Goal: Transaction & Acquisition: Book appointment/travel/reservation

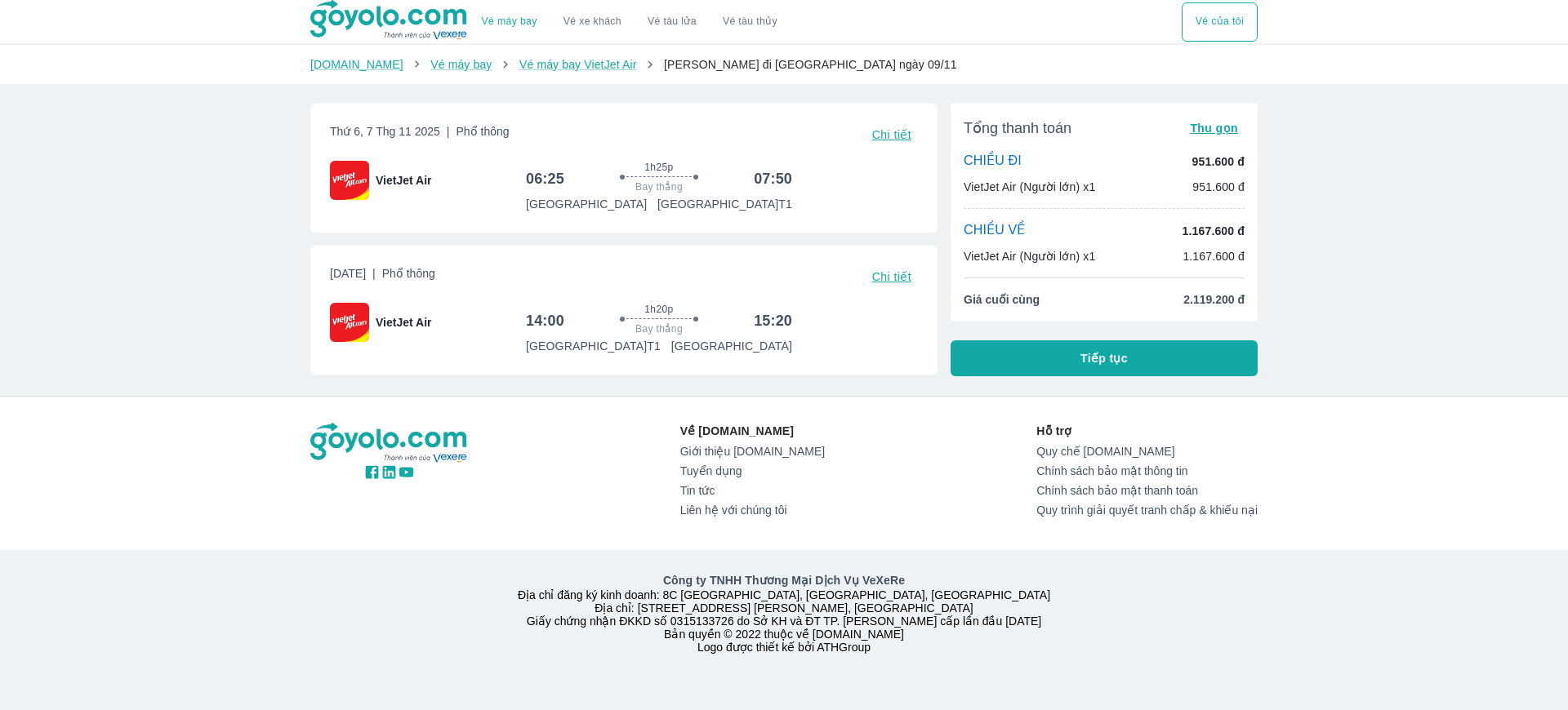
click at [888, 131] on span "Chi tiết" at bounding box center [891, 134] width 39 height 13
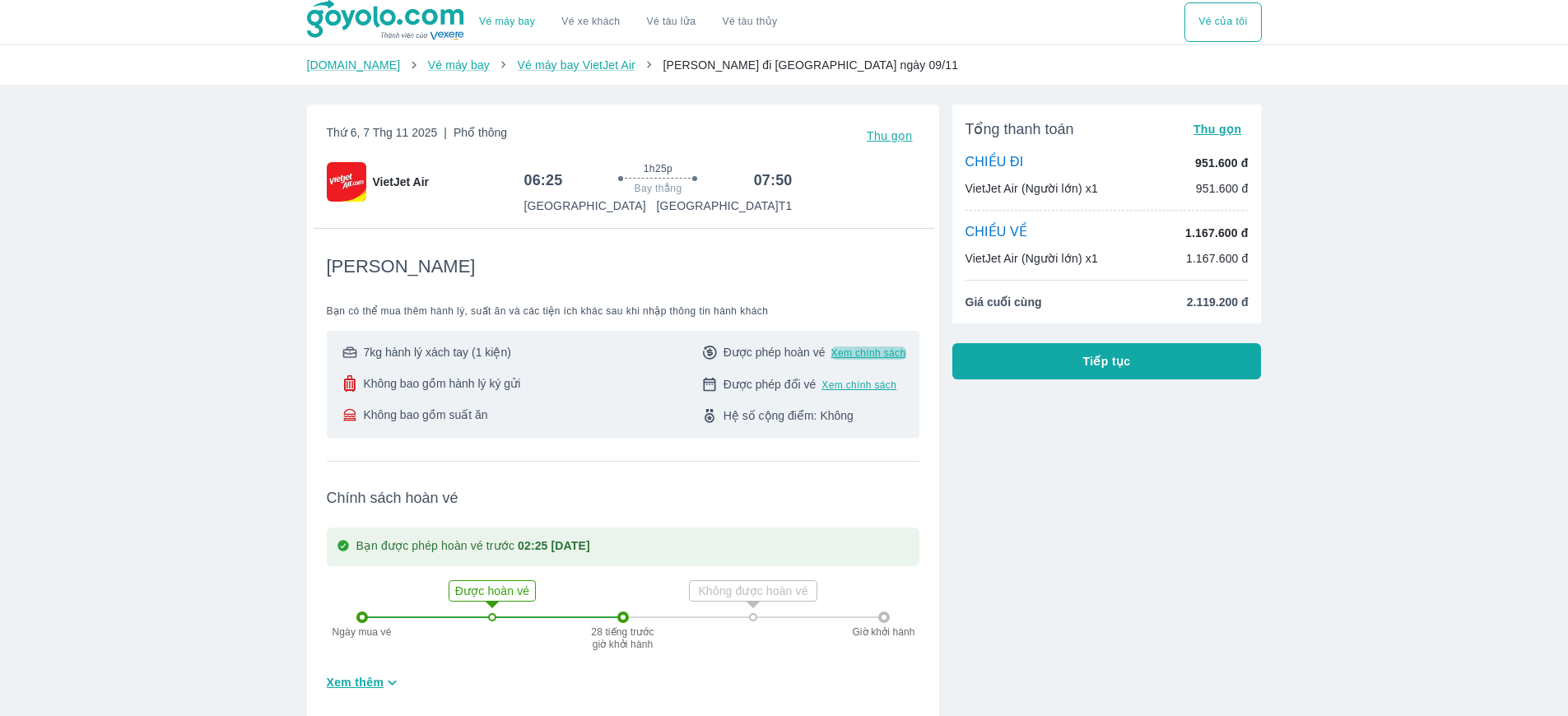
click at [849, 351] on span "Xem chính sách" at bounding box center [868, 353] width 75 height 13
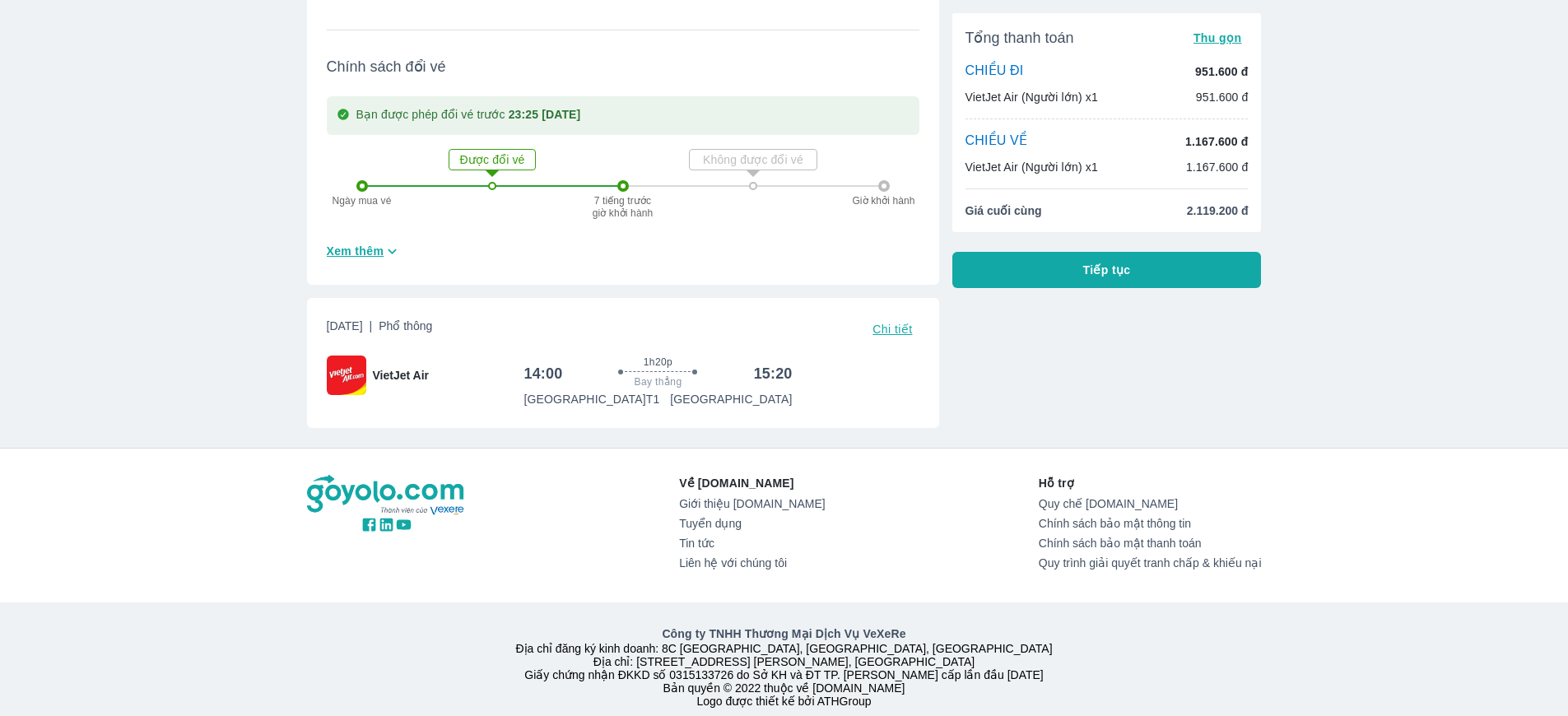
scroll to position [712, 0]
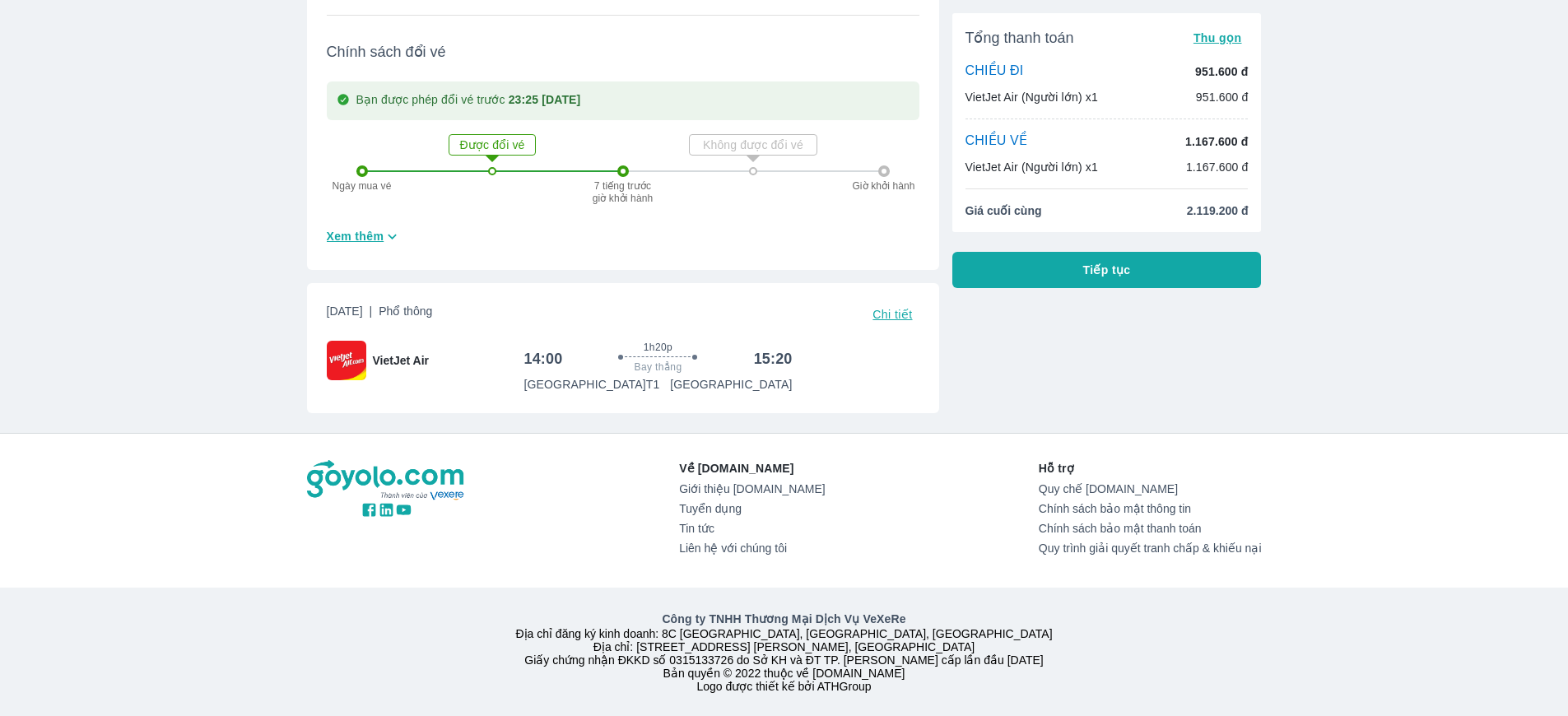
click at [1107, 278] on button "Tiếp tục" at bounding box center [1107, 269] width 310 height 36
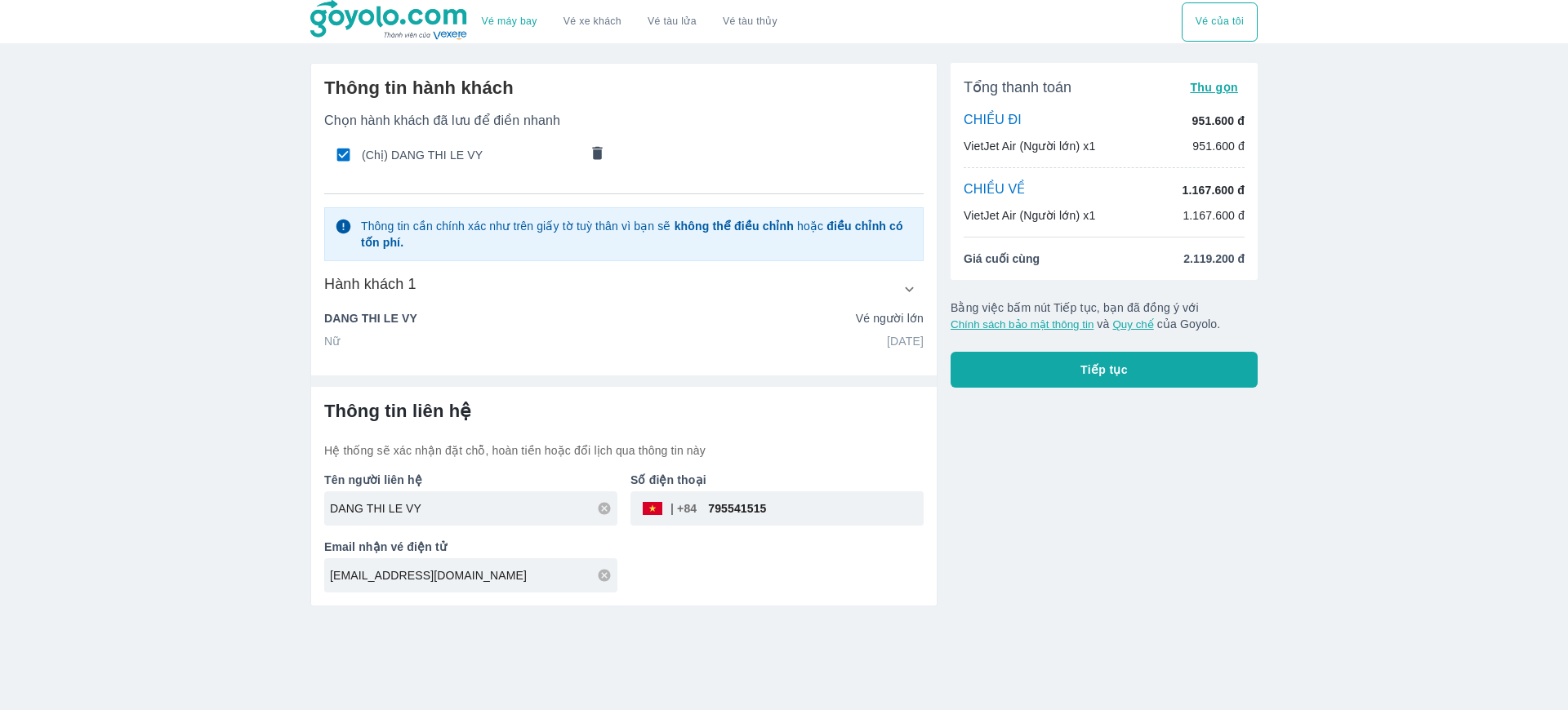
click at [1121, 373] on span "Tiếp tục" at bounding box center [1104, 370] width 48 height 16
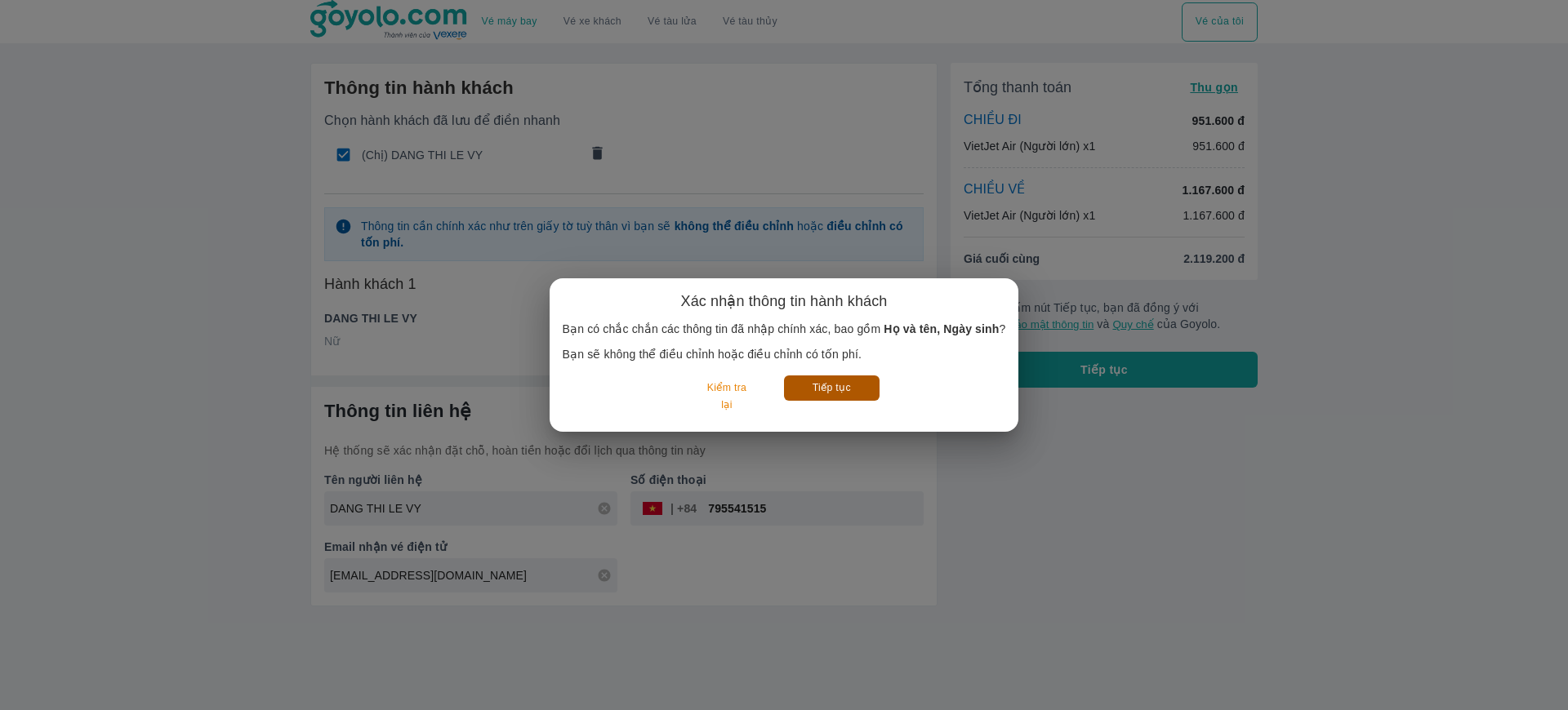
click at [846, 398] on button "Tiếp tục" at bounding box center [832, 388] width 96 height 26
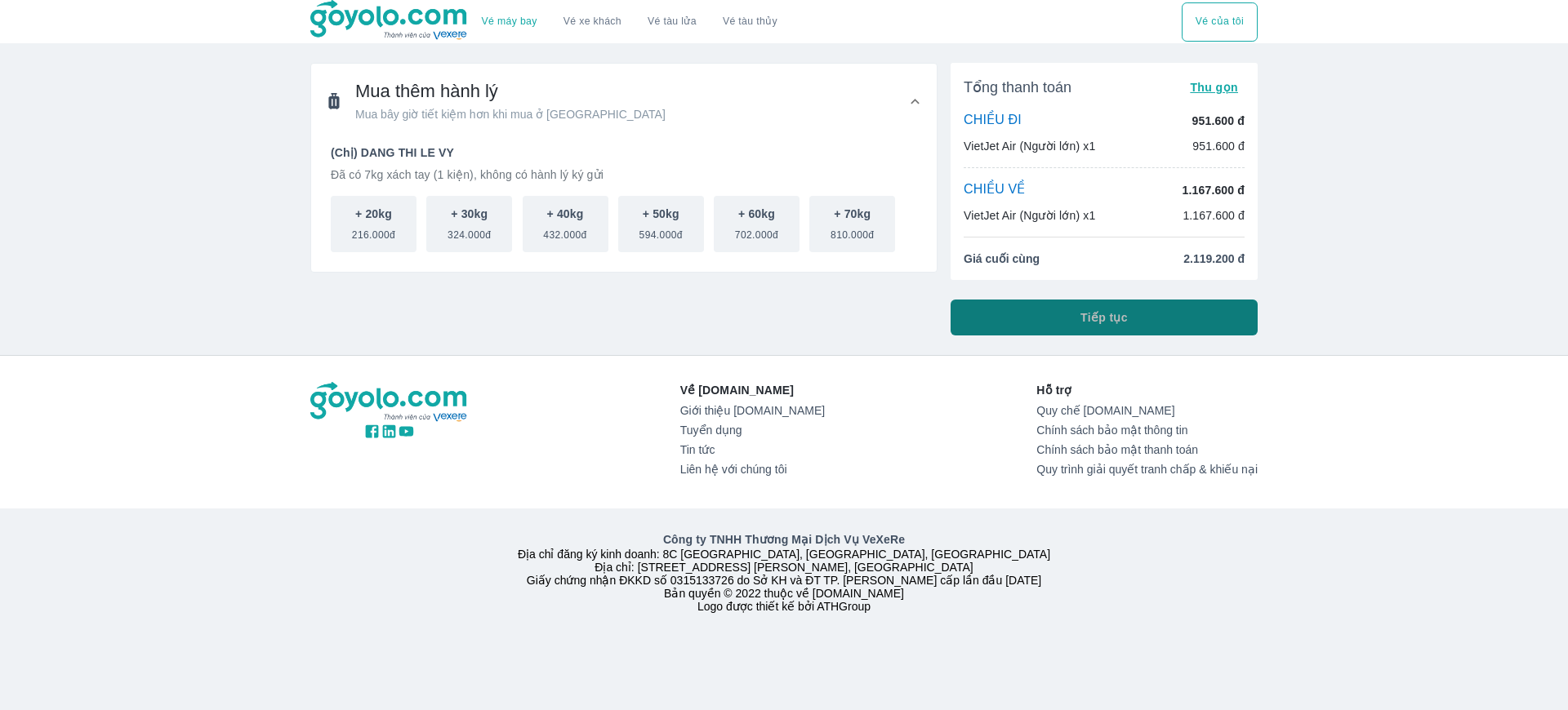
click at [1023, 306] on button "Tiếp tục" at bounding box center [1104, 317] width 307 height 36
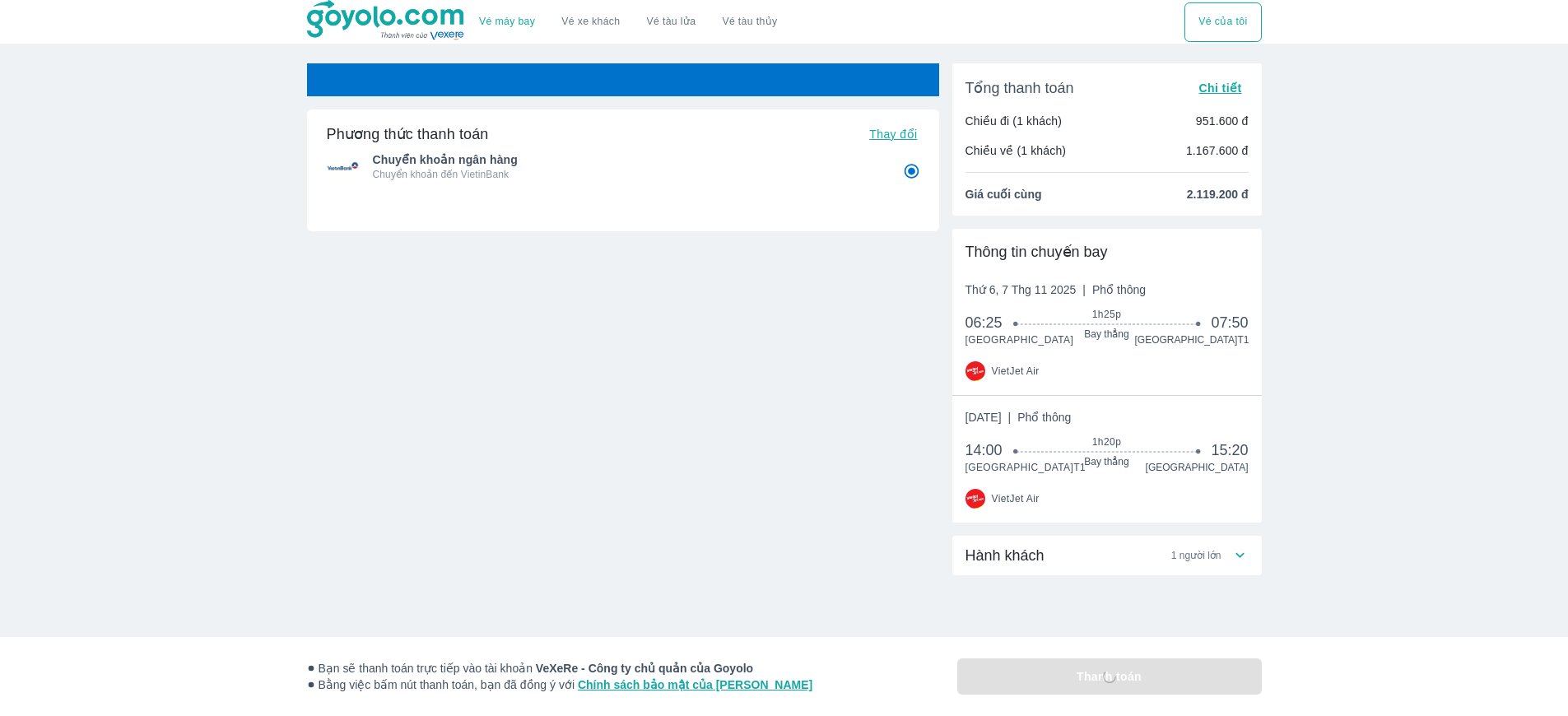
radio input "false"
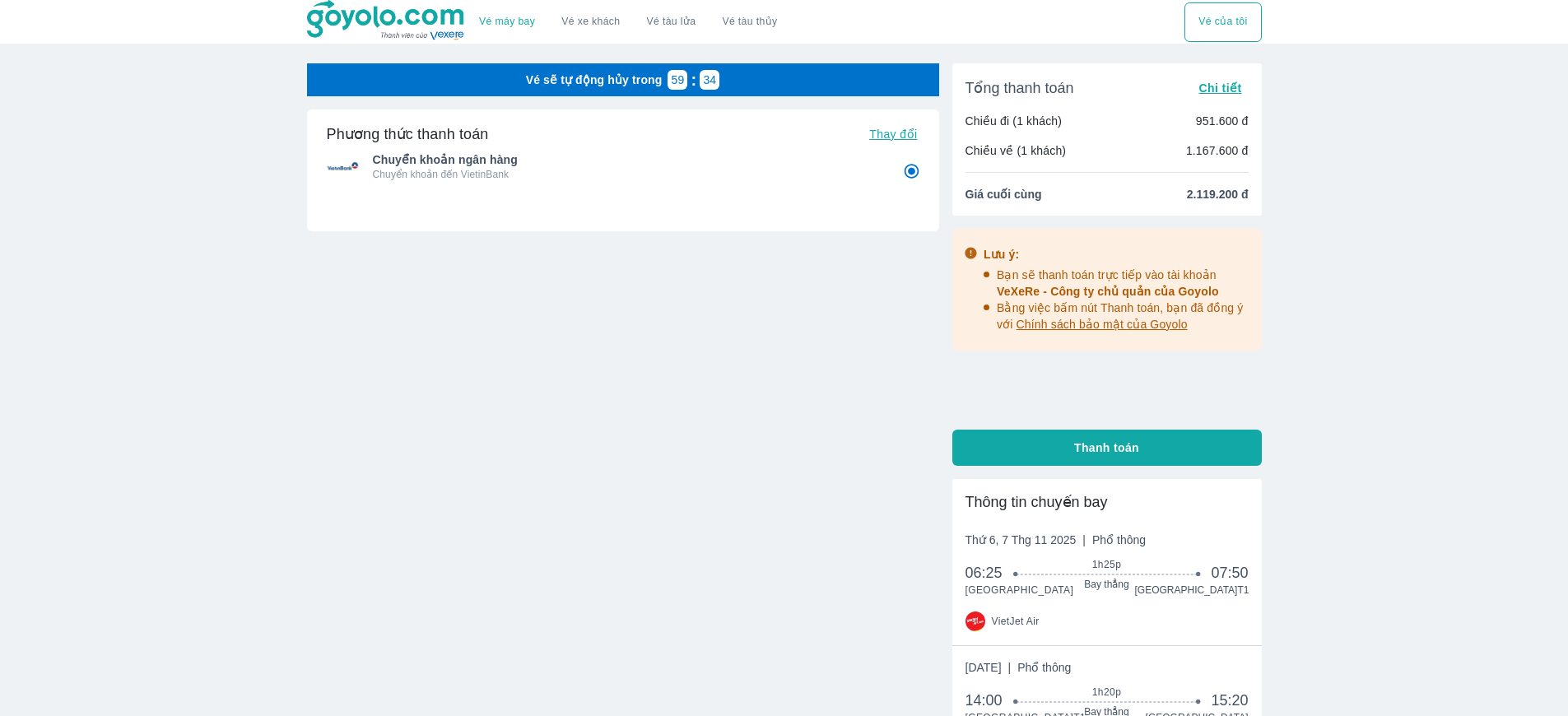
click at [1149, 445] on button "Thanh toán" at bounding box center [1107, 447] width 310 height 36
radio input "false"
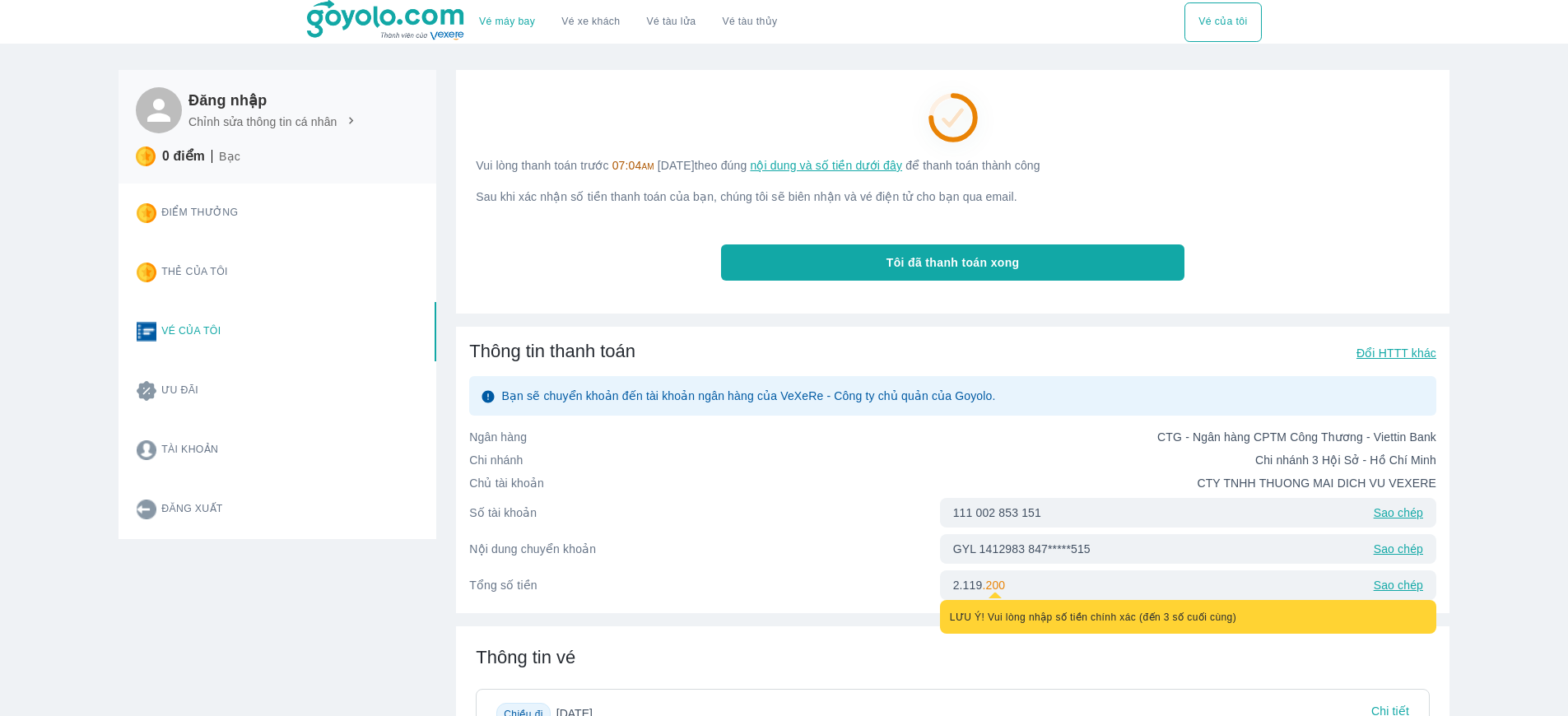
click at [1363, 351] on p "Đổi HTTT khác" at bounding box center [1396, 353] width 80 height 17
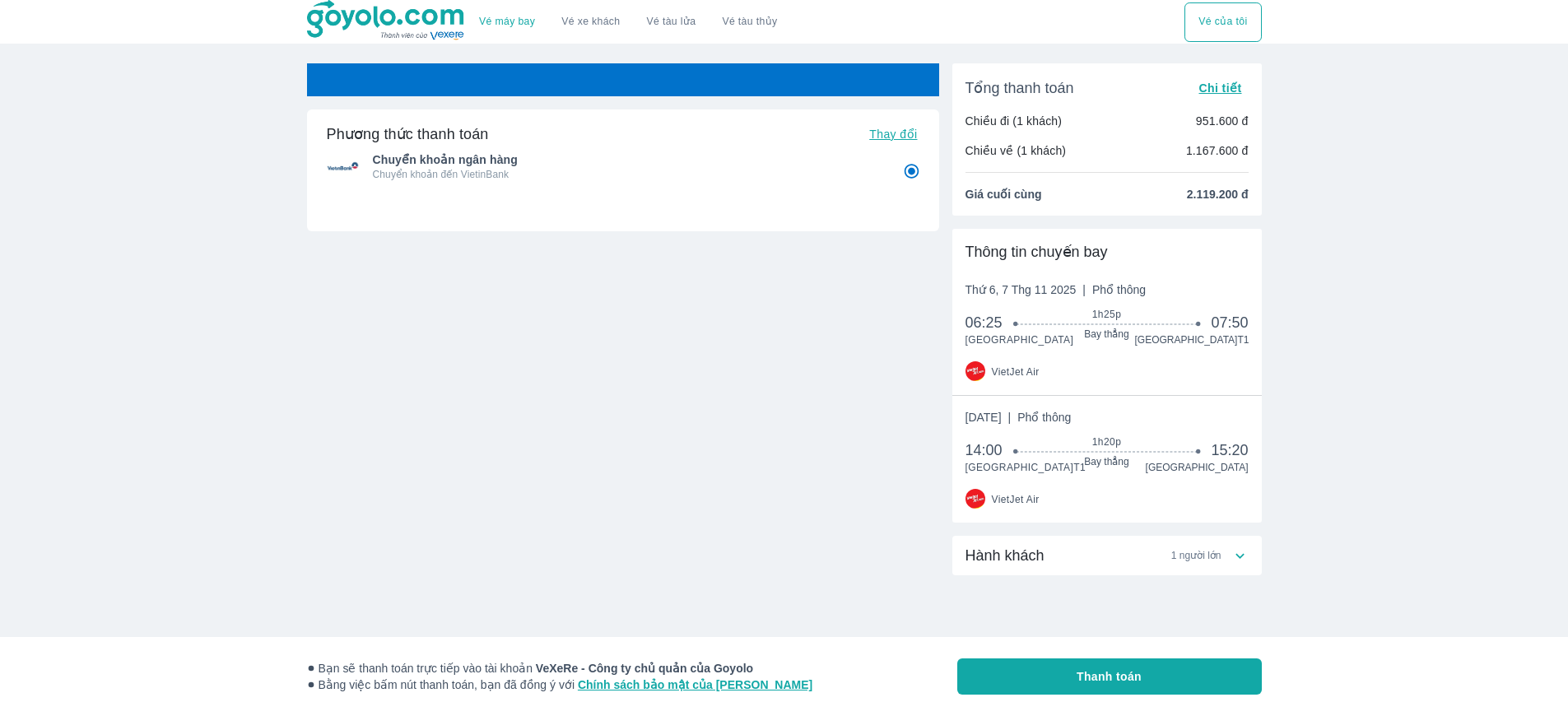
click at [875, 133] on span "Thay đổi" at bounding box center [893, 134] width 48 height 13
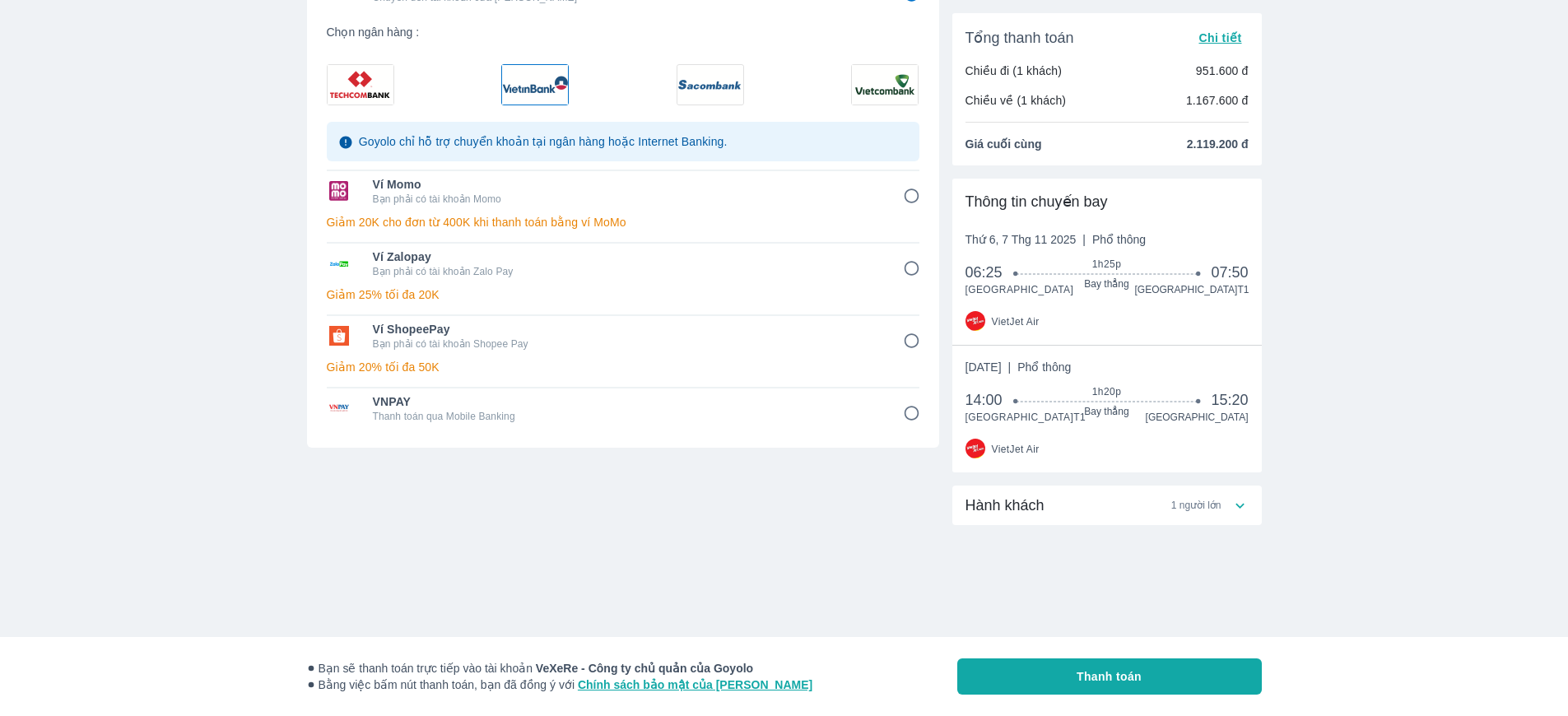
scroll to position [121, 0]
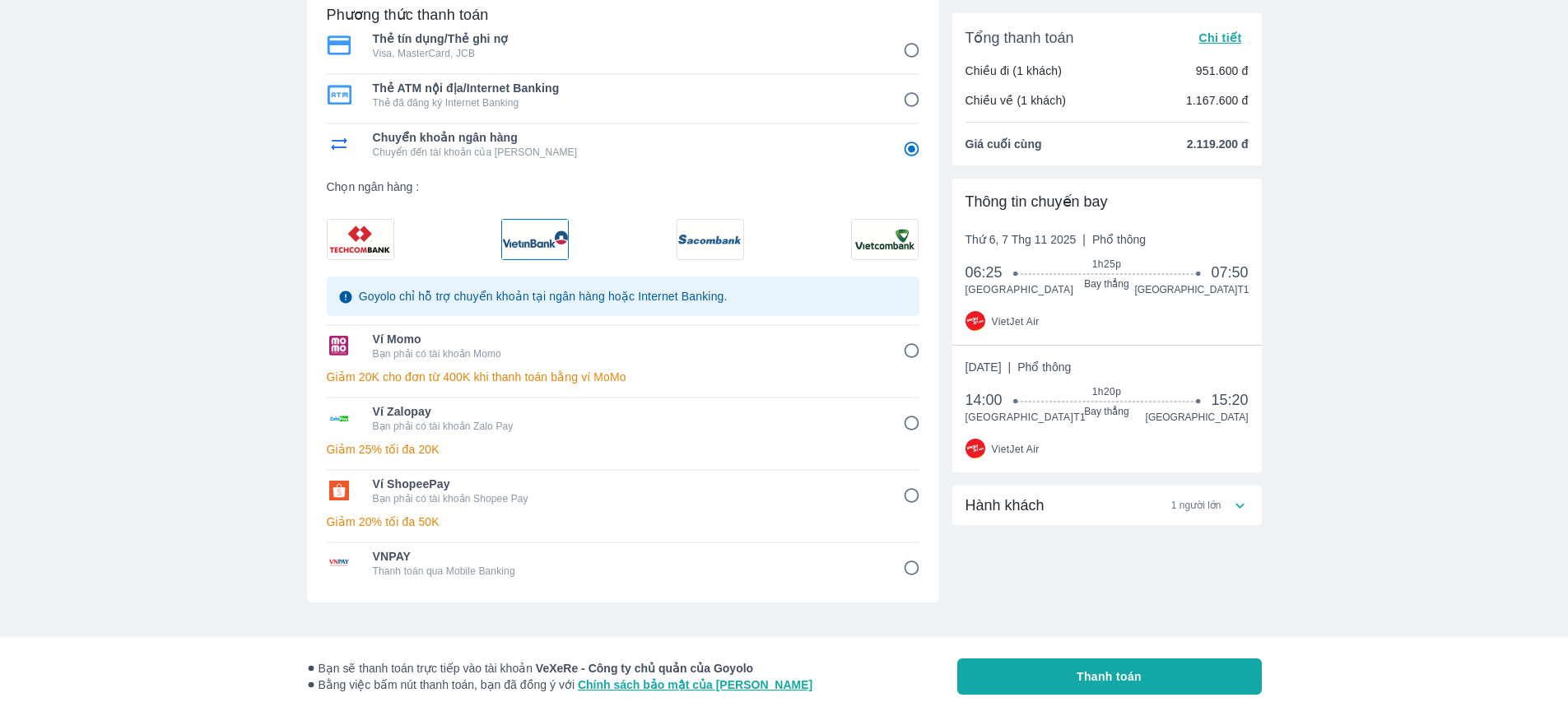
click at [544, 251] on img at bounding box center [534, 240] width 65 height 40
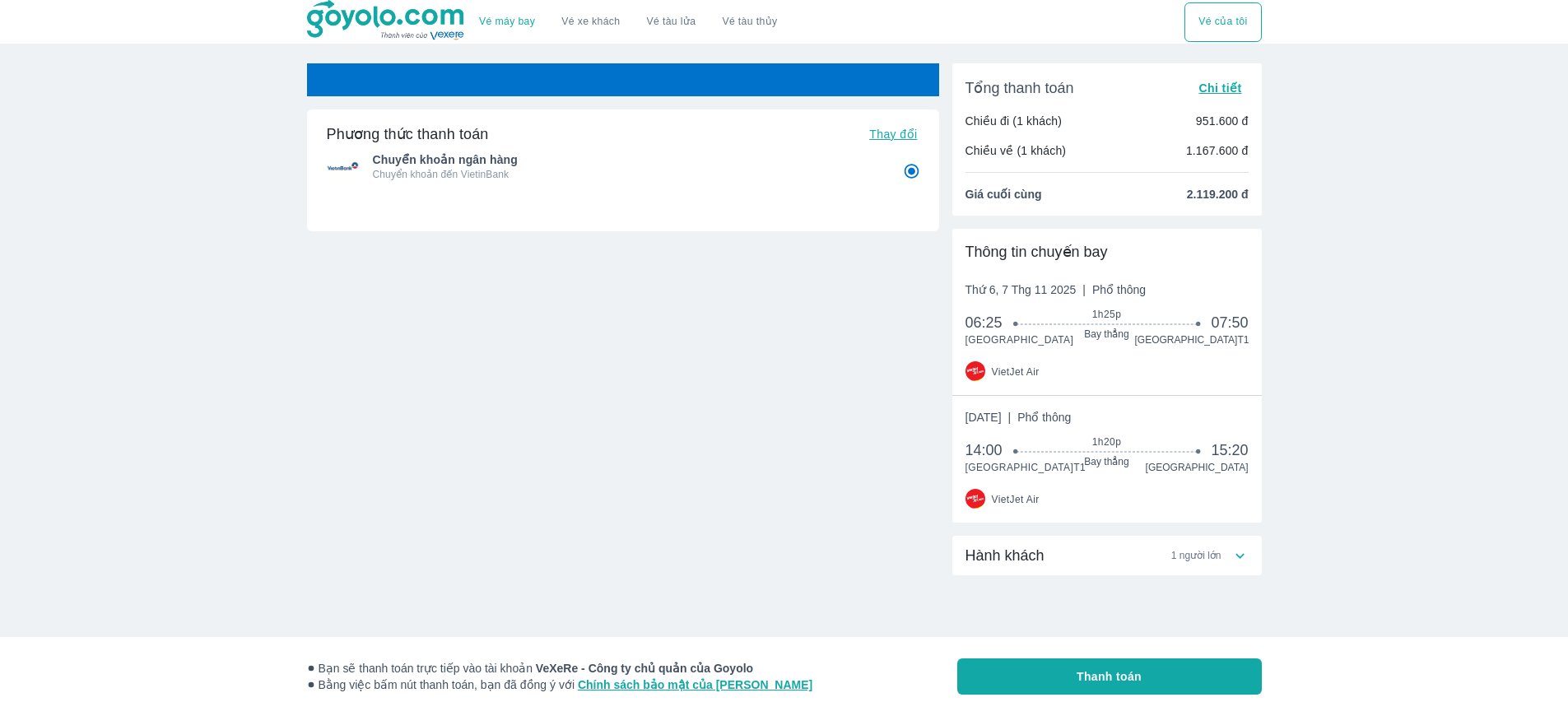
scroll to position [18, 0]
click at [904, 123] on button "Thay đổi" at bounding box center [893, 134] width 61 height 23
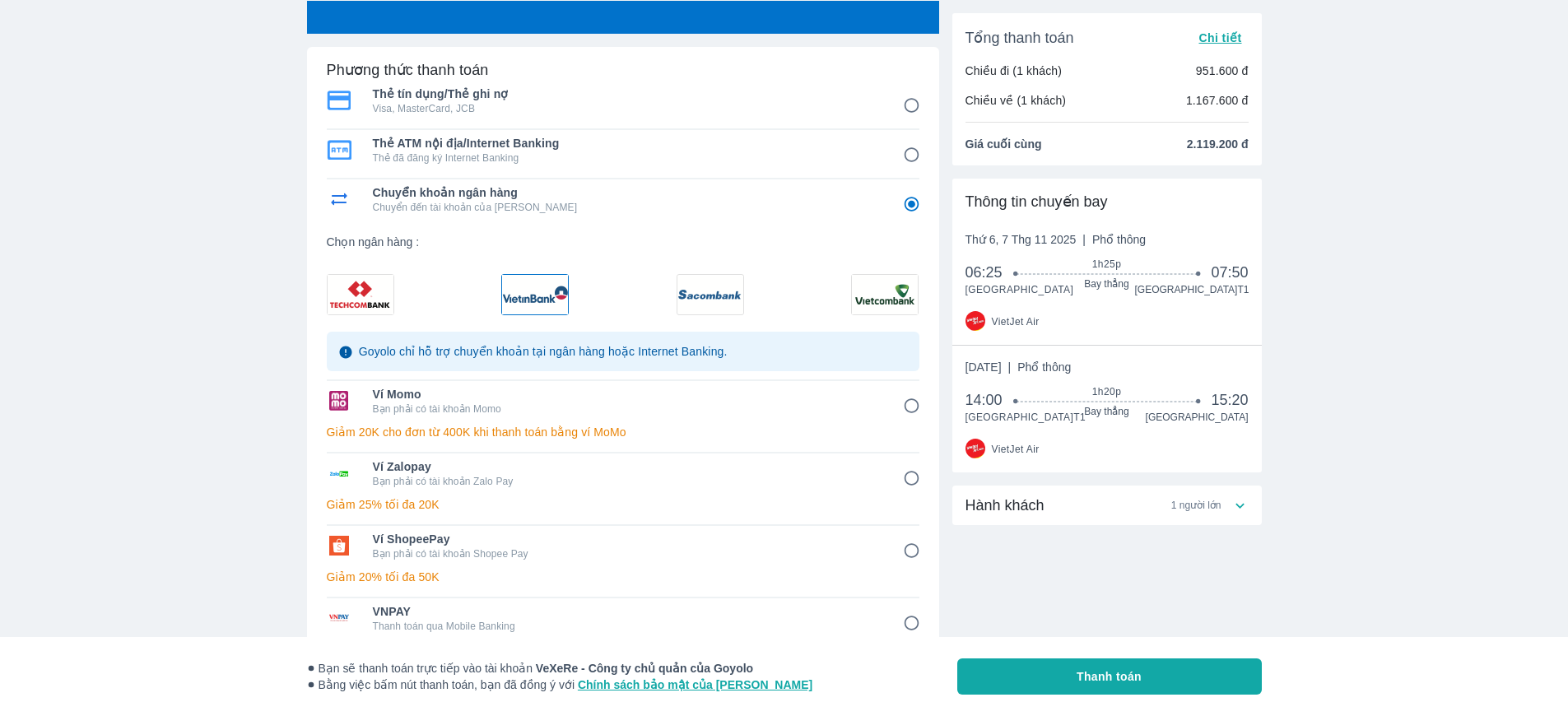
scroll to position [133, 0]
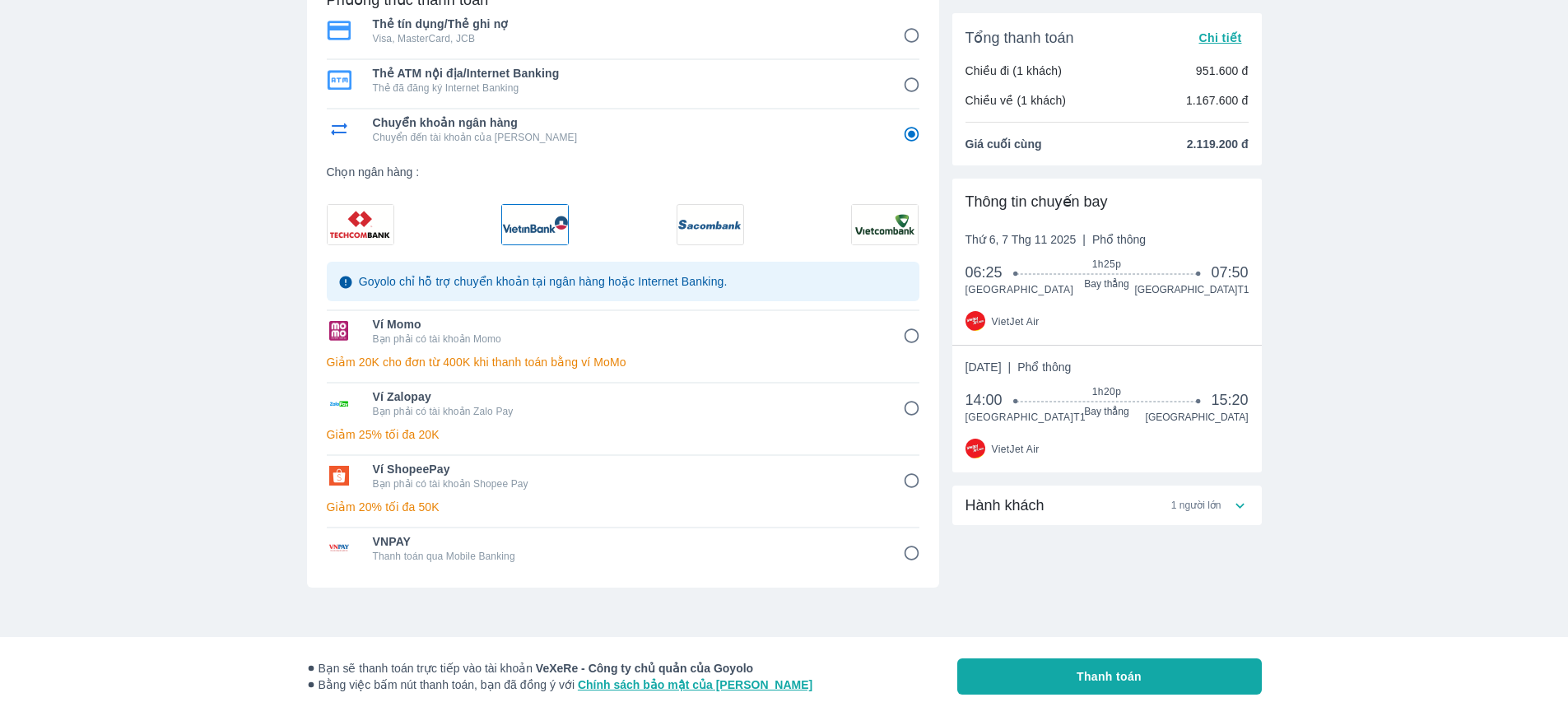
click at [545, 230] on img at bounding box center [534, 224] width 65 height 40
click at [547, 229] on img at bounding box center [534, 224] width 65 height 40
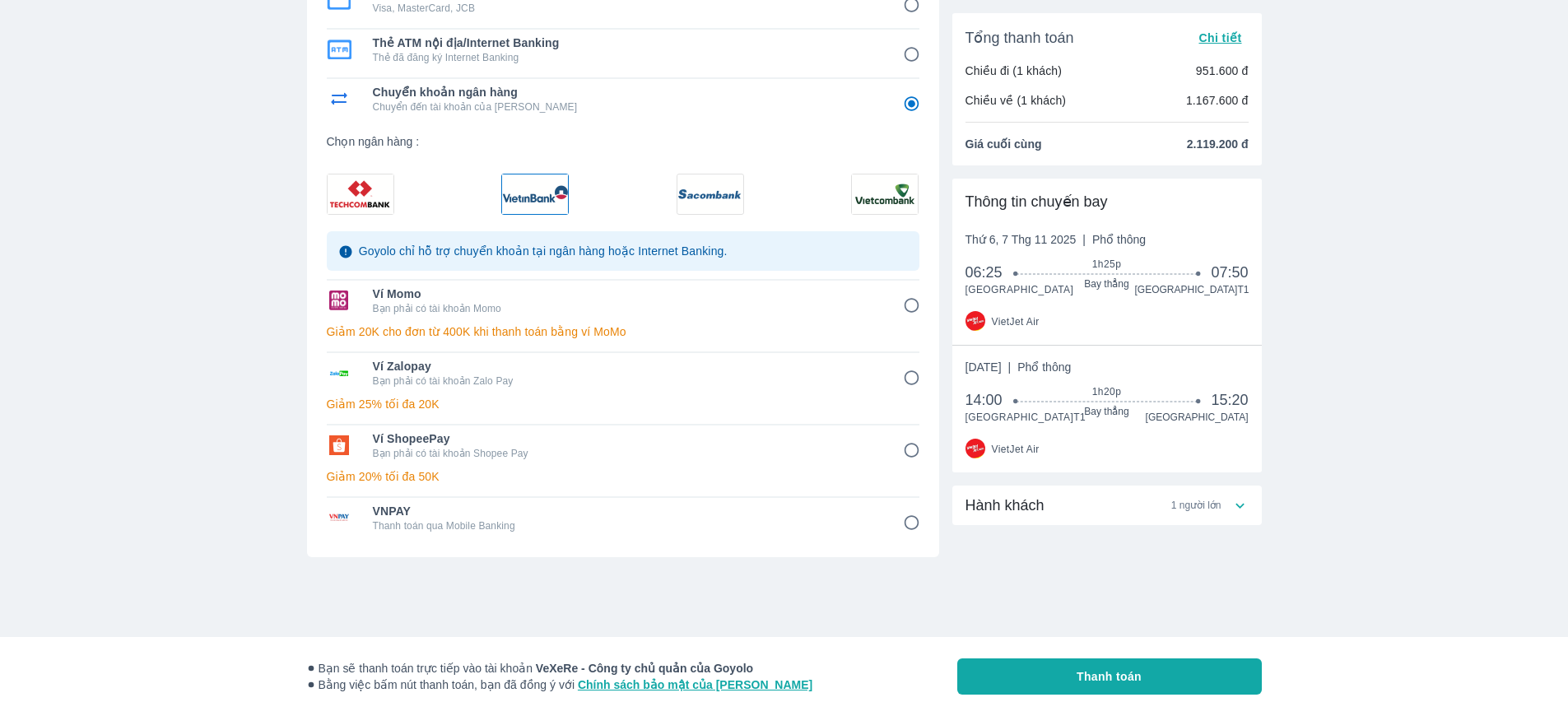
scroll to position [0, 0]
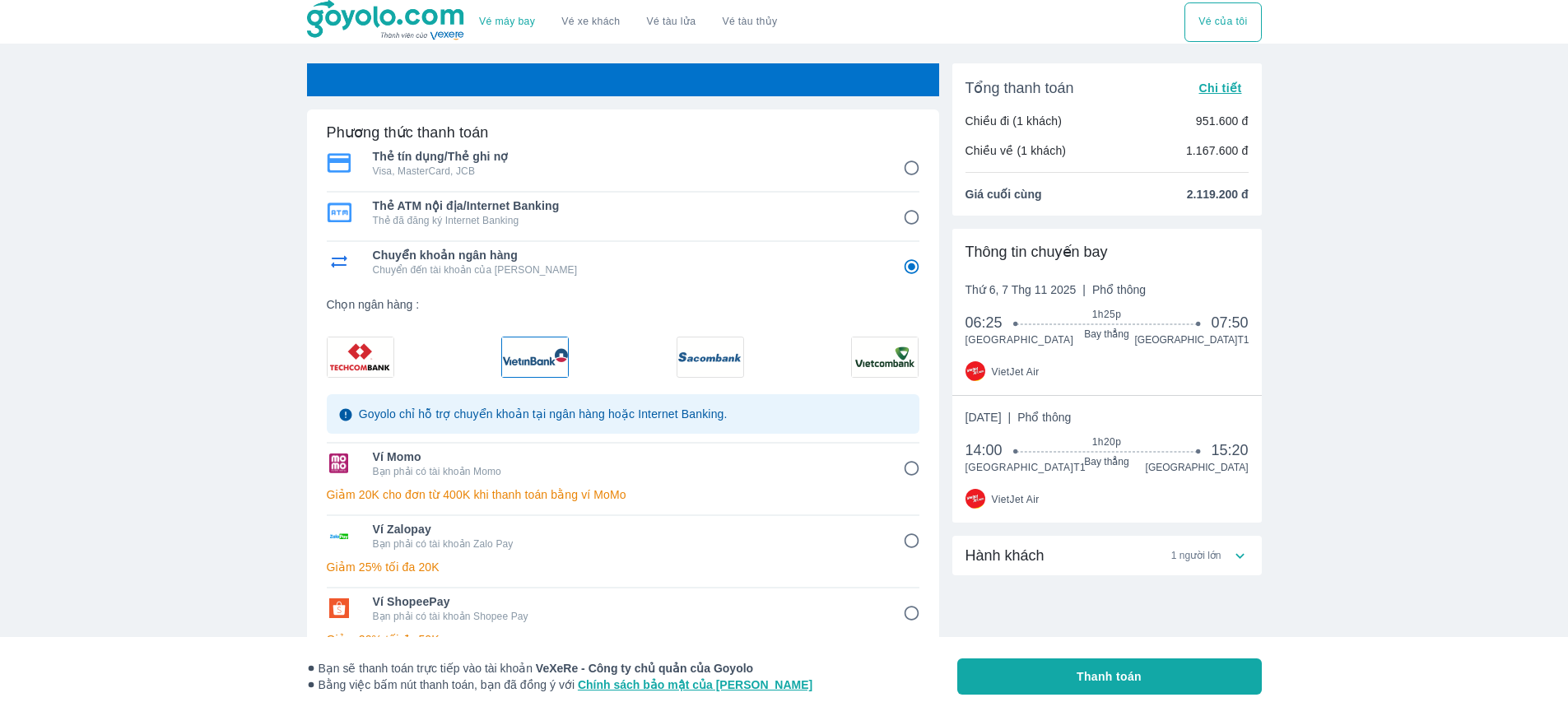
click at [545, 344] on img at bounding box center [534, 357] width 65 height 40
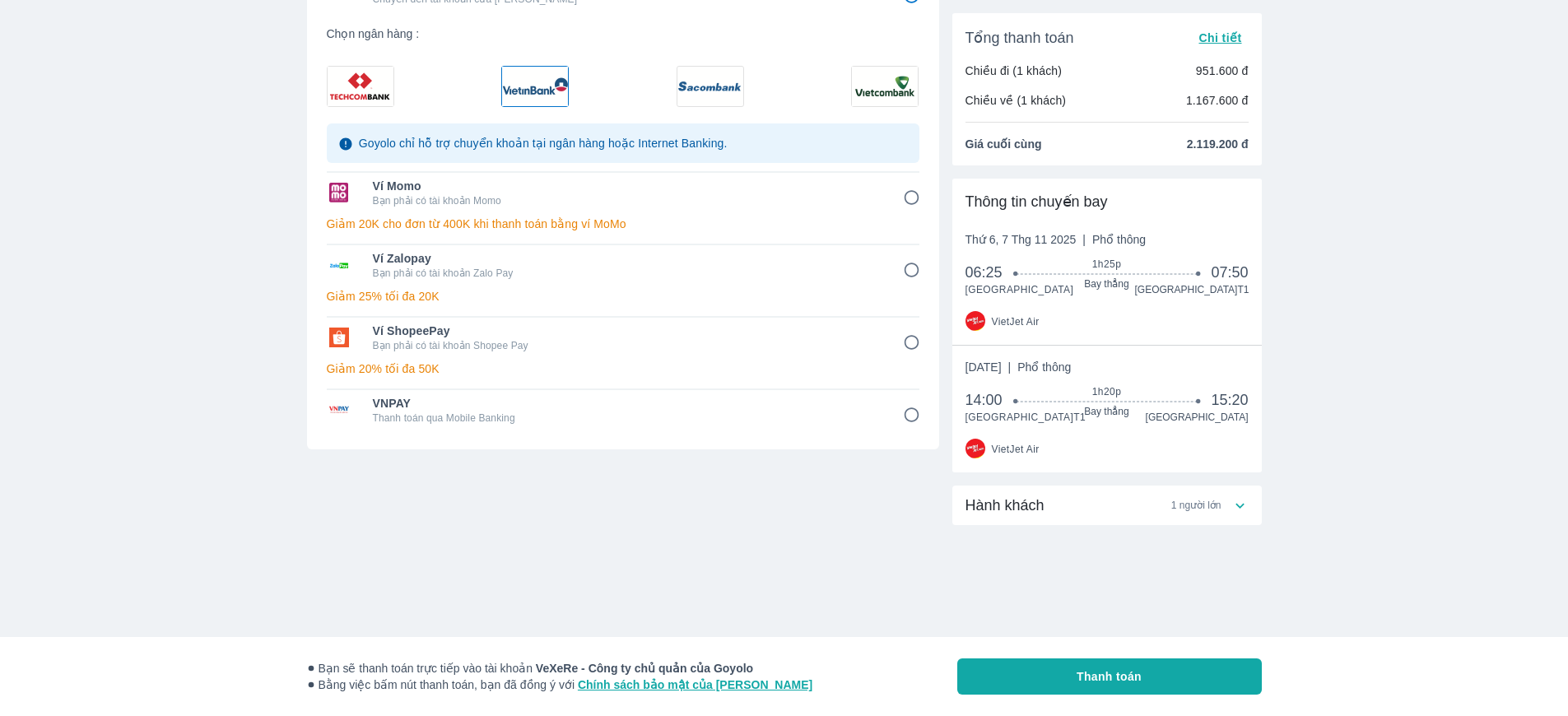
scroll to position [273, 0]
click at [1137, 687] on button "Thanh toán" at bounding box center [1109, 676] width 305 height 36
radio input "false"
